Goal: Check status: Check status

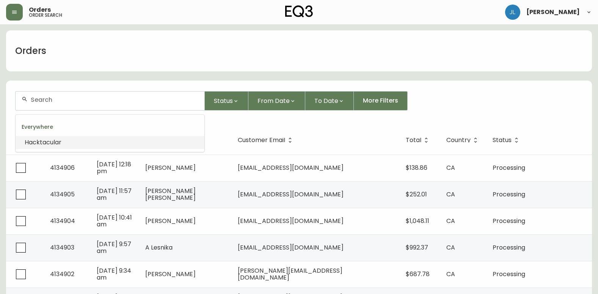
click at [94, 97] on input "text" at bounding box center [115, 99] width 168 height 7
paste input "4064110"
type input "4064110"
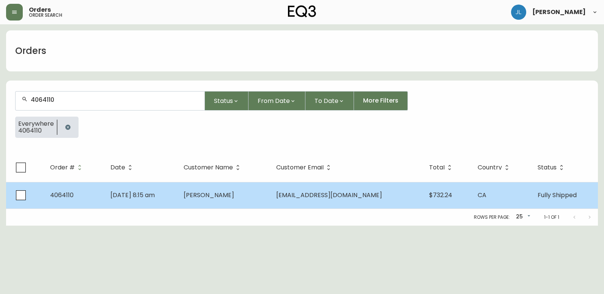
click at [270, 197] on td "[PERSON_NAME]" at bounding box center [224, 195] width 93 height 27
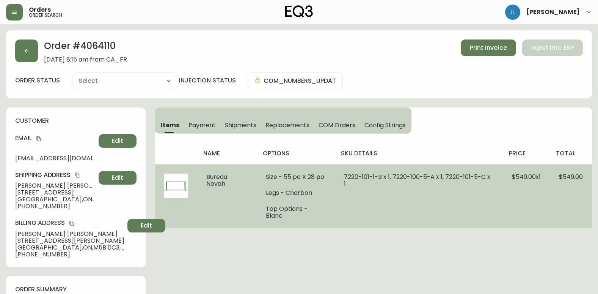
type input "Fully Shipped"
select select "FULLY_SHIPPED"
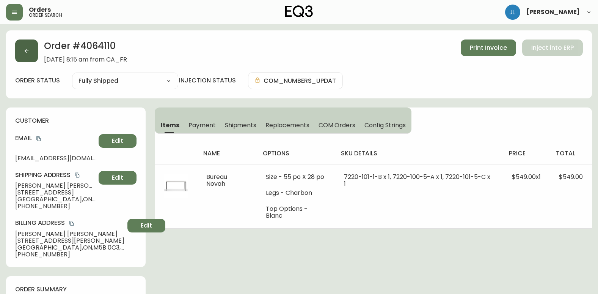
click at [30, 52] on button "button" at bounding box center [26, 50] width 23 height 23
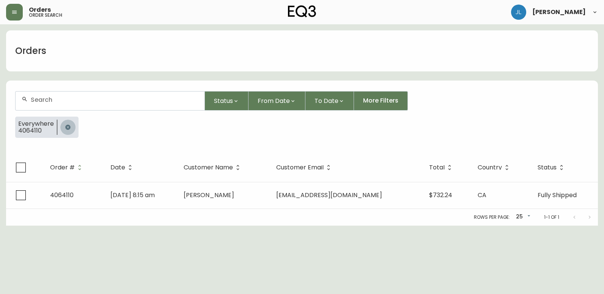
click at [65, 127] on icon "button" at bounding box center [67, 126] width 5 height 5
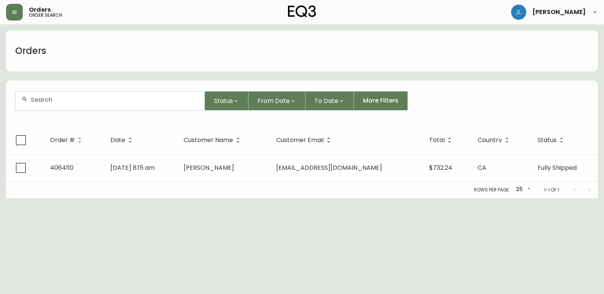
click at [81, 102] on input "text" at bounding box center [115, 99] width 168 height 7
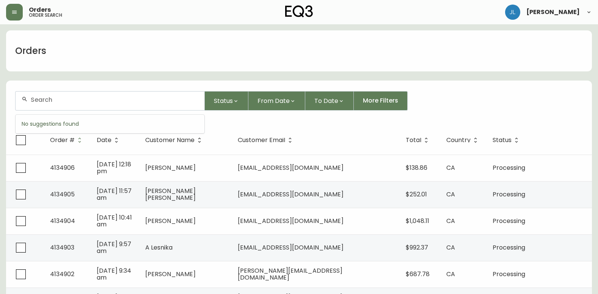
paste input "4134378"
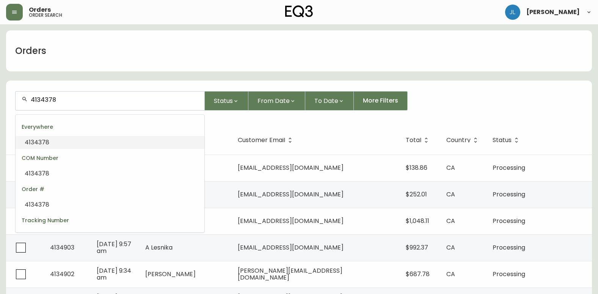
type input "4134378"
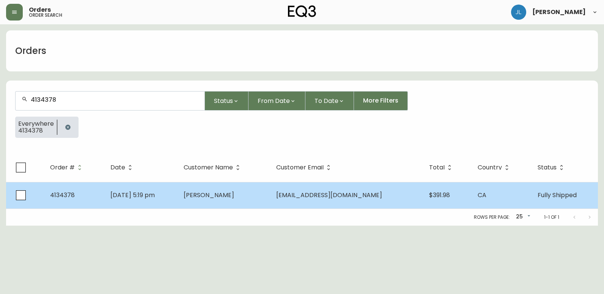
click at [178, 191] on td "[DATE] 5:19 pm" at bounding box center [140, 195] width 73 height 27
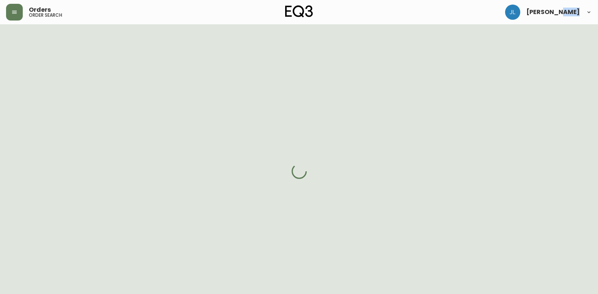
click at [191, 191] on div at bounding box center [299, 171] width 598 height 294
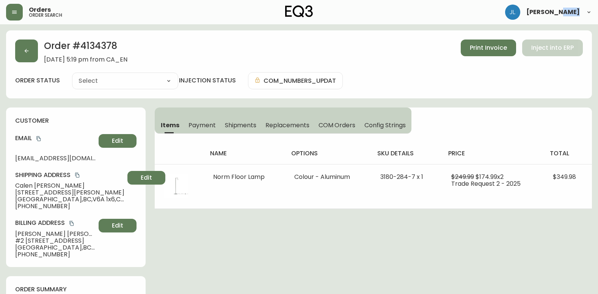
type input "Fully Shipped"
select select "FULLY_SHIPPED"
click at [434, 5] on div "Orders order search [PERSON_NAME]" at bounding box center [299, 12] width 586 height 24
